Goal: Find specific page/section: Find specific page/section

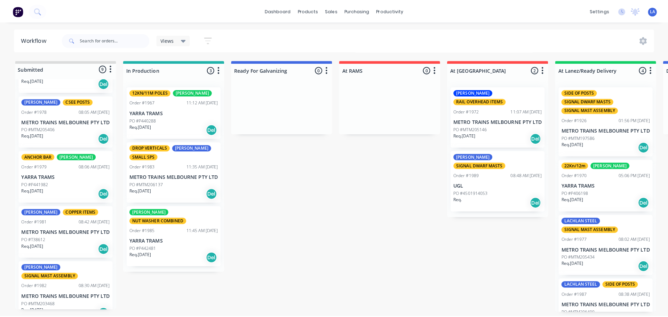
scroll to position [106, 0]
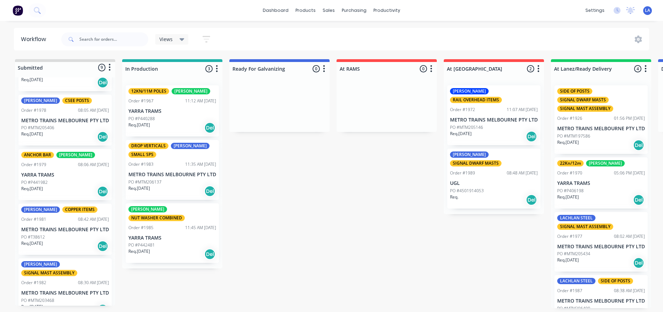
click at [159, 170] on div "DROP VERTICALS KRISHNA SMALL SPS Order #1983 11:35 AM [DATE] METRO TRAINS MELBO…" at bounding box center [172, 170] width 93 height 60
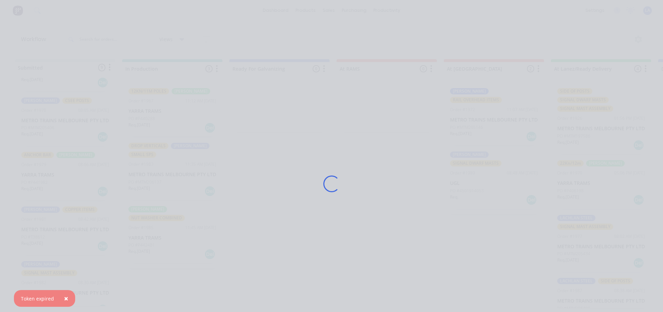
click at [64, 302] on span "×" at bounding box center [66, 299] width 4 height 10
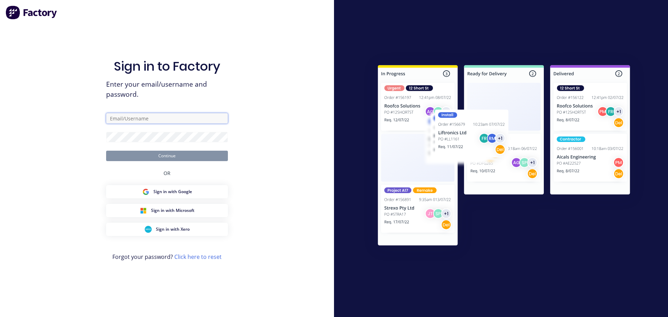
type input "[PERSON_NAME][EMAIL_ADDRESS][DOMAIN_NAME]"
click at [215, 160] on button "Continue" at bounding box center [167, 156] width 122 height 10
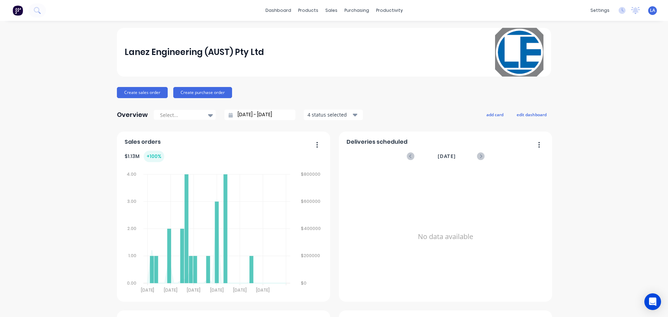
click at [332, 39] on link "Sales Orders" at bounding box center [366, 33] width 92 height 14
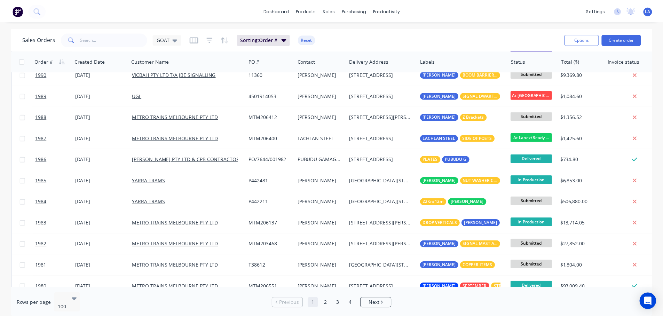
scroll to position [35, 0]
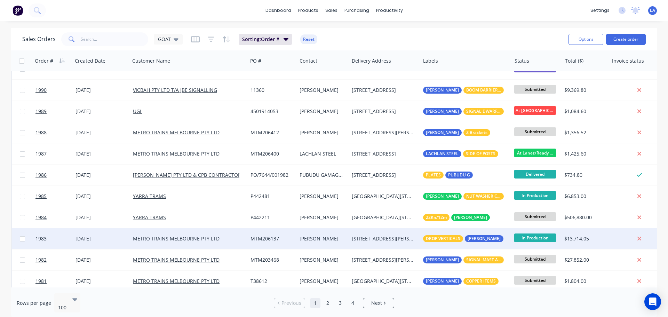
click at [363, 235] on div "5 MACINDO COURT SPOTSWOOD Victoria Australia 3015" at bounding box center [384, 238] width 71 height 21
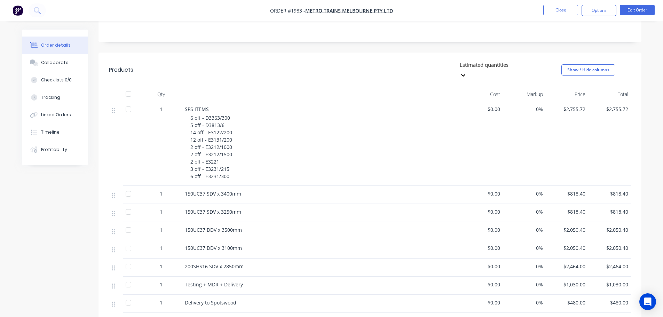
scroll to position [174, 0]
